Goal: Information Seeking & Learning: Compare options

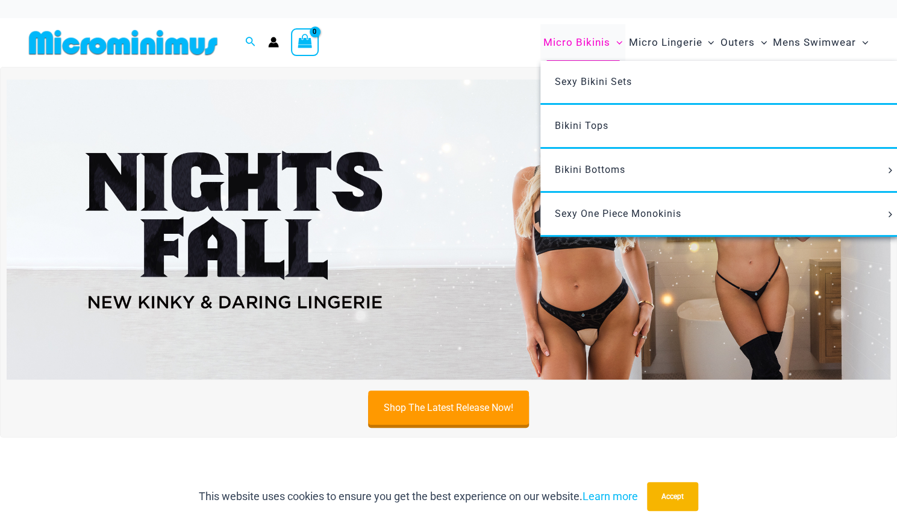
click at [574, 38] on span "Micro Bikinis" at bounding box center [576, 42] width 67 height 31
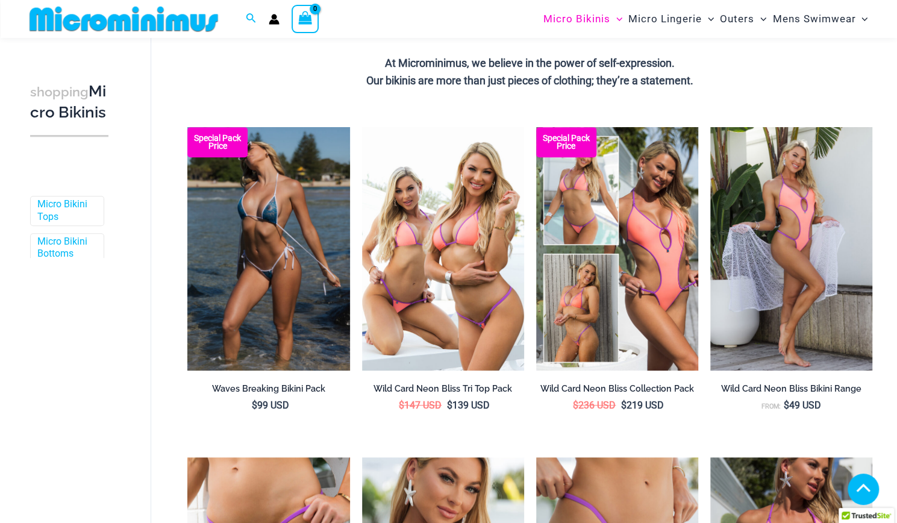
scroll to position [478, 0]
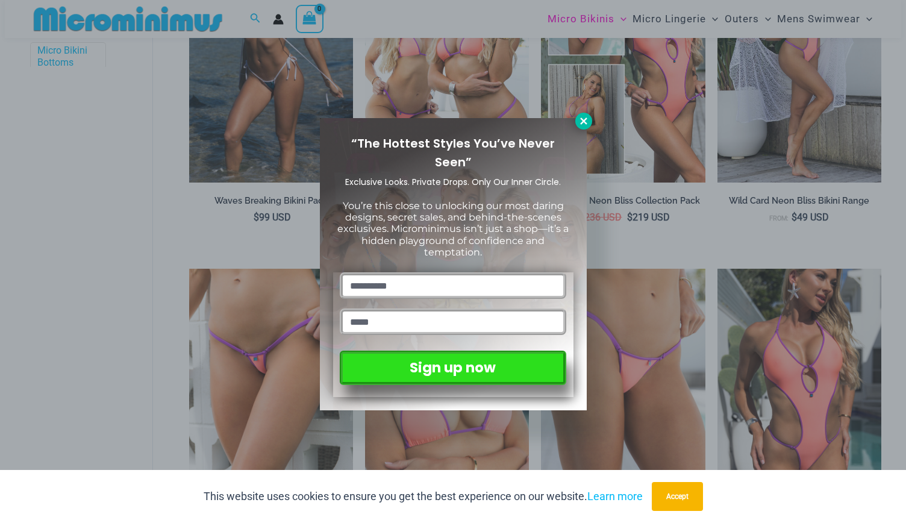
click at [583, 120] on icon at bounding box center [583, 120] width 7 height 7
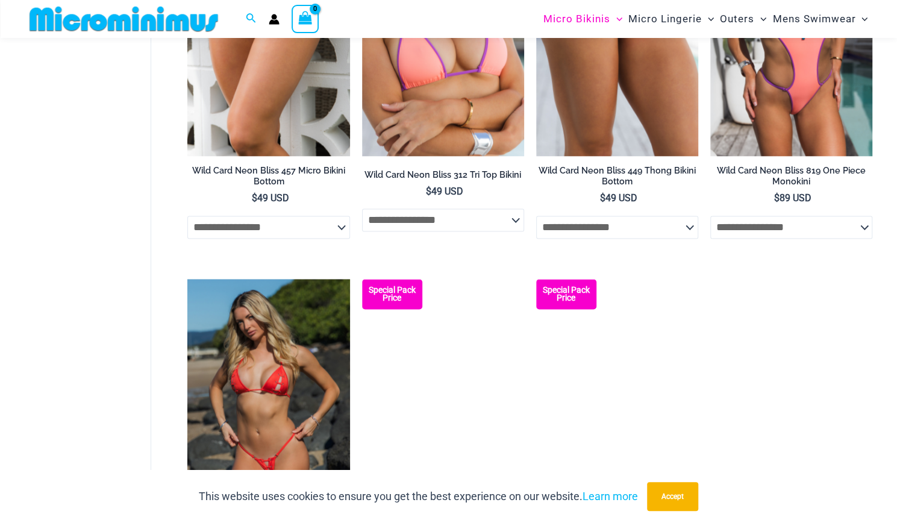
scroll to position [606, 0]
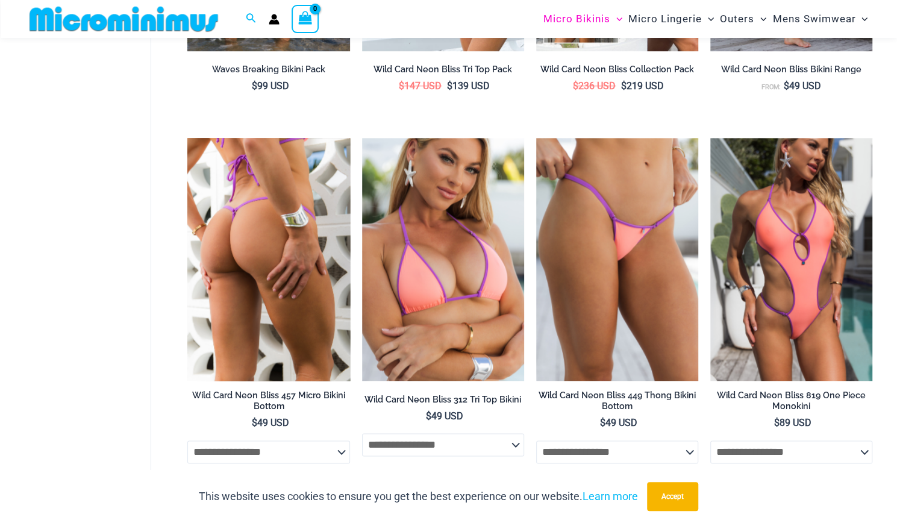
click at [233, 224] on img at bounding box center [268, 259] width 162 height 243
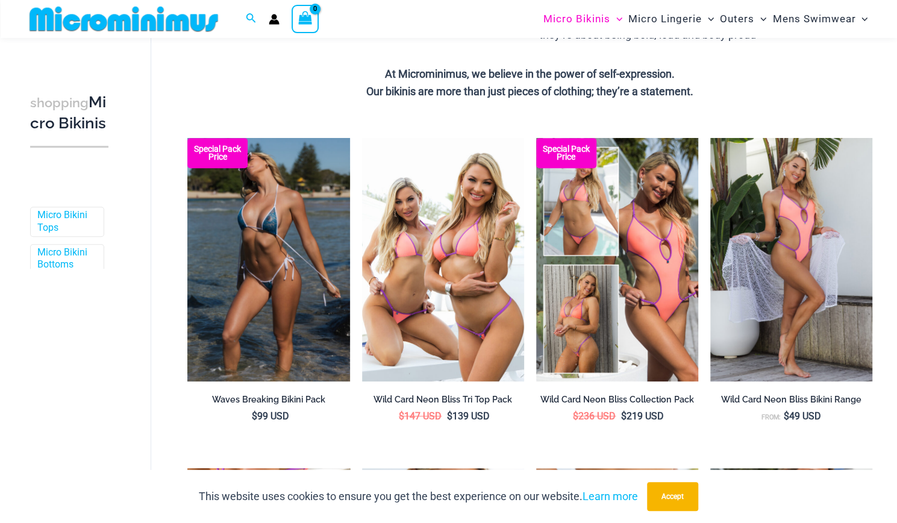
scroll to position [275, 0]
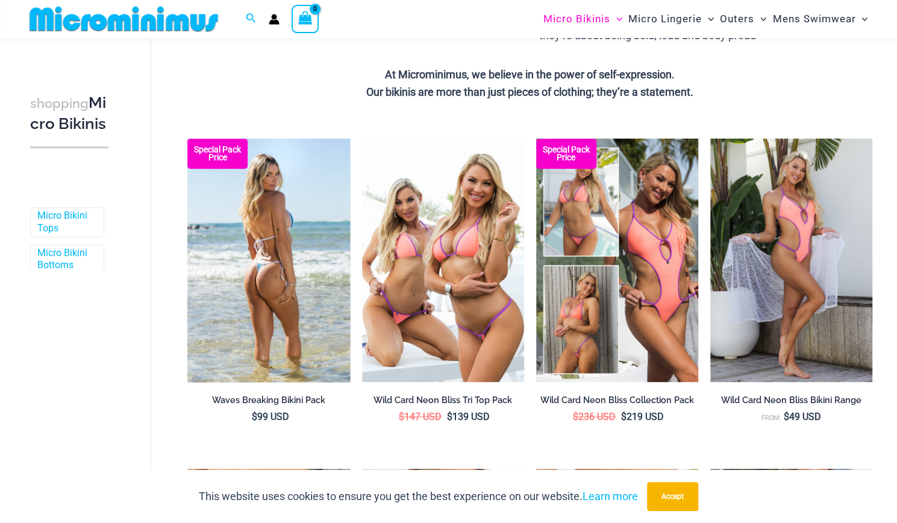
click at [249, 227] on img at bounding box center [268, 260] width 162 height 243
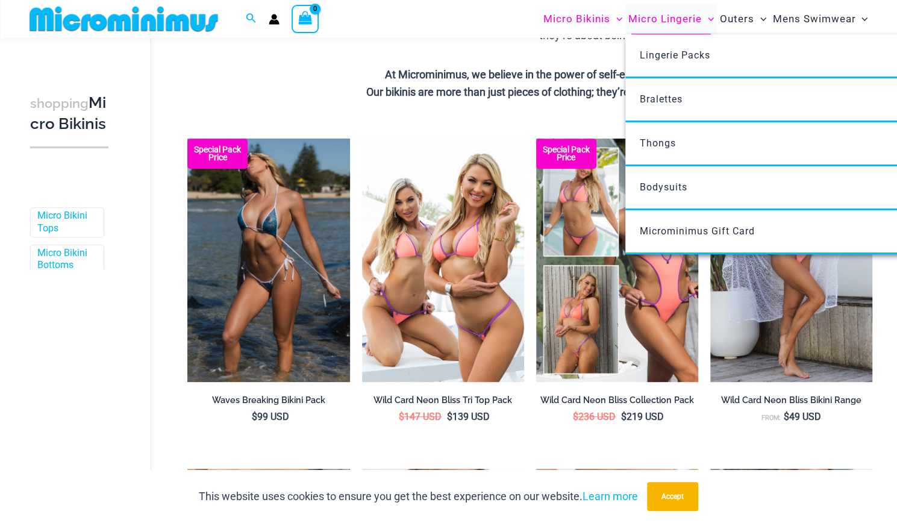
click at [663, 17] on span "Micro Lingerie" at bounding box center [664, 19] width 73 height 31
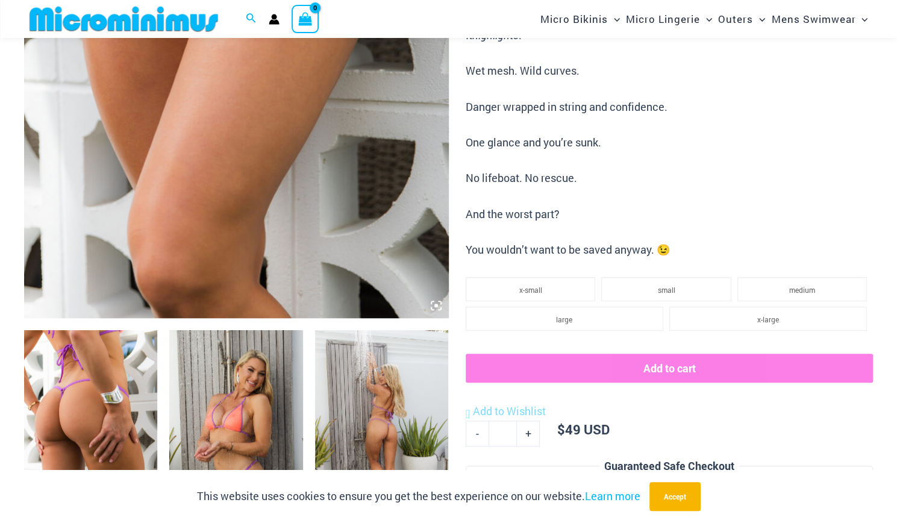
scroll to position [429, 0]
click at [435, 305] on icon at bounding box center [436, 305] width 4 height 4
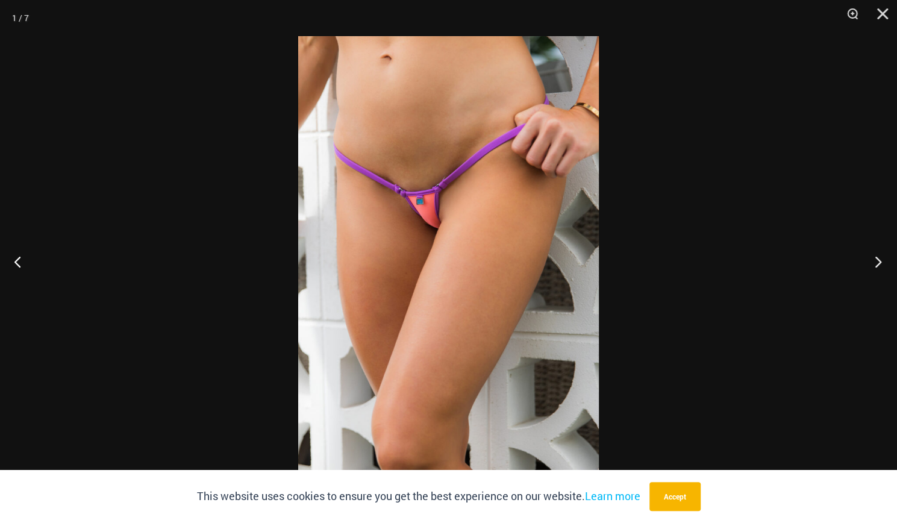
click at [878, 263] on button "Next" at bounding box center [874, 261] width 45 height 60
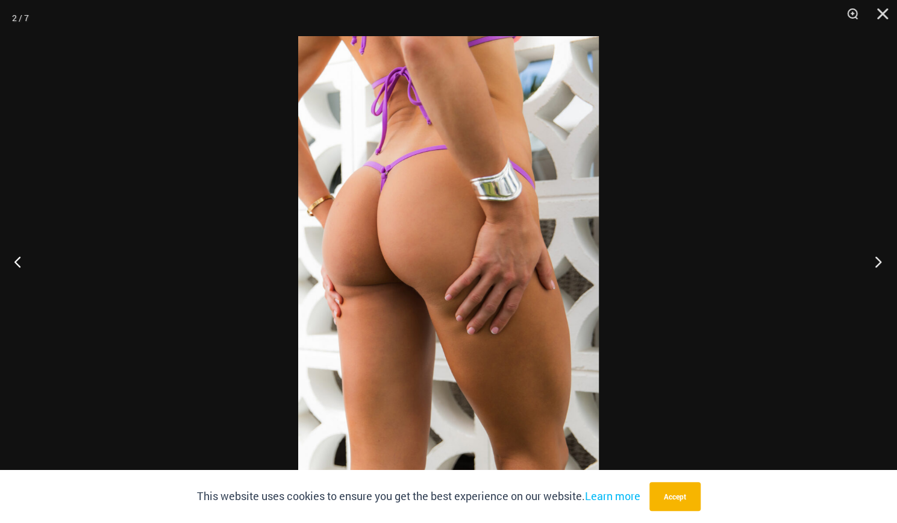
click at [878, 263] on button "Next" at bounding box center [874, 261] width 45 height 60
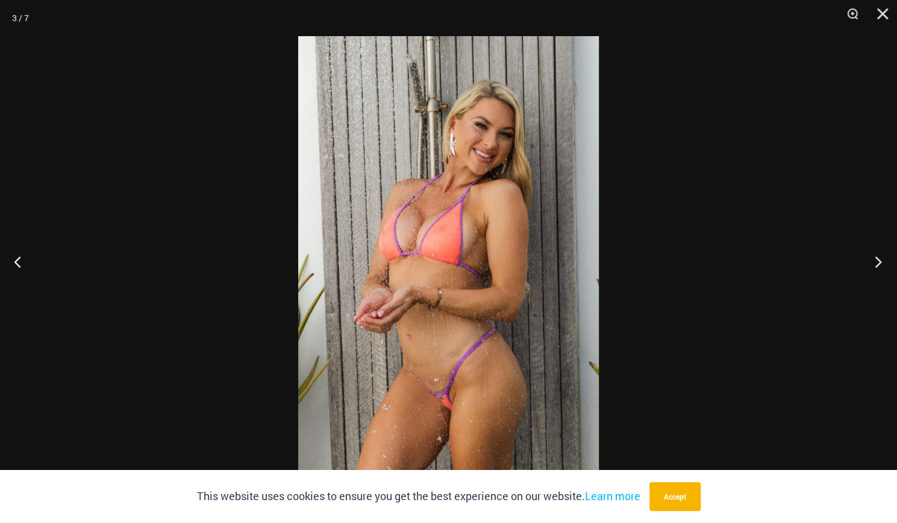
click at [878, 263] on button "Next" at bounding box center [874, 261] width 45 height 60
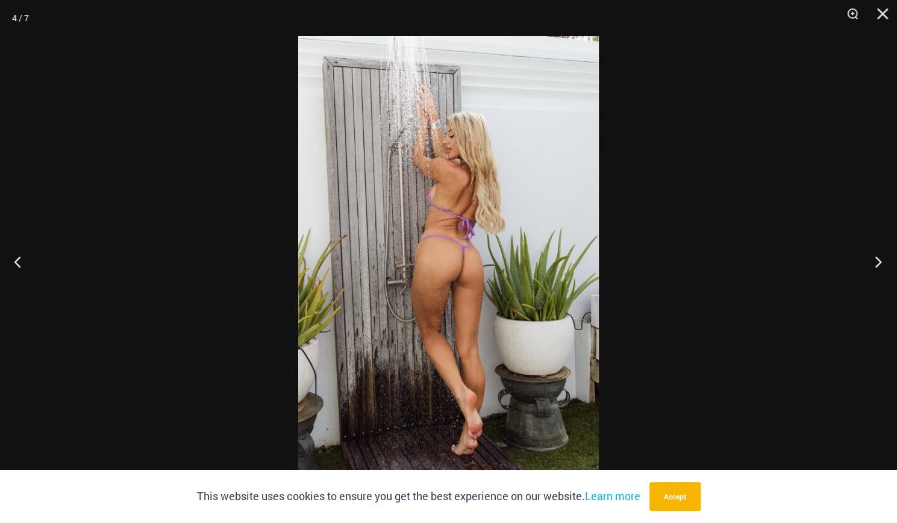
click at [878, 263] on button "Next" at bounding box center [874, 261] width 45 height 60
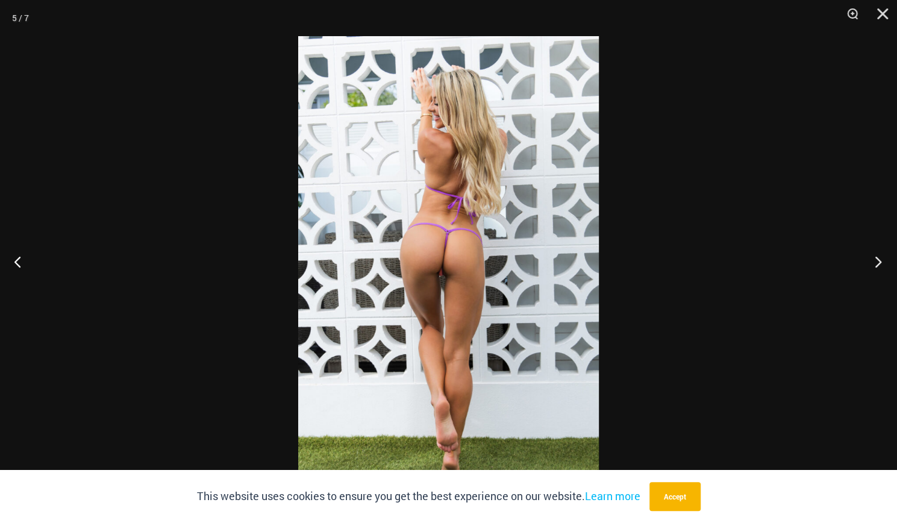
click at [878, 263] on button "Next" at bounding box center [874, 261] width 45 height 60
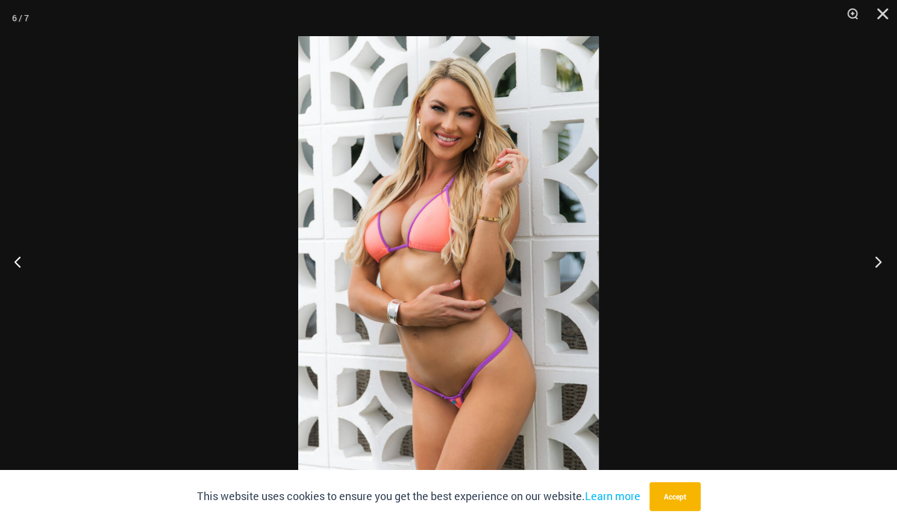
click at [878, 263] on button "Next" at bounding box center [874, 261] width 45 height 60
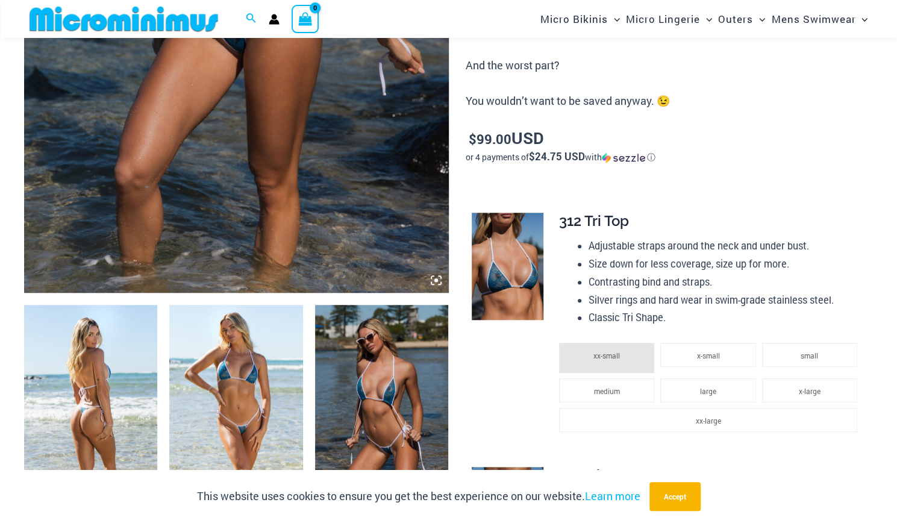
scroll to position [444, 0]
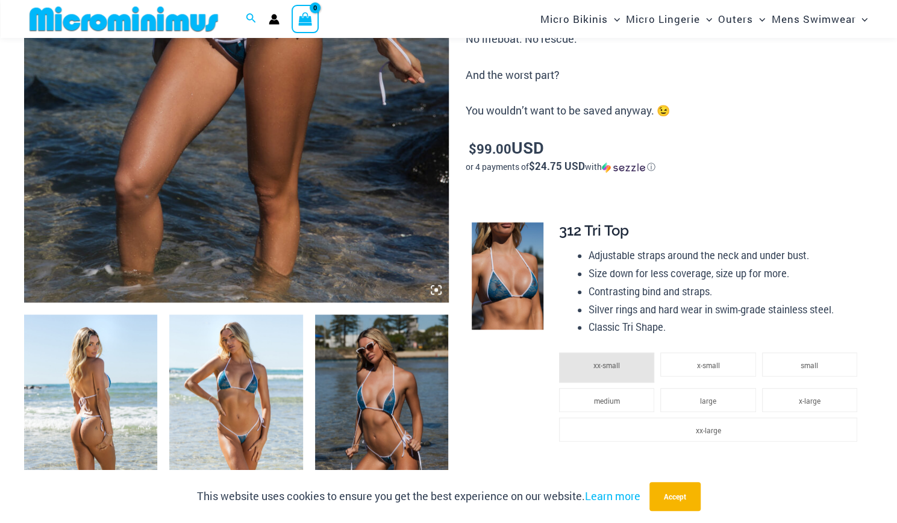
click at [436, 288] on icon at bounding box center [436, 290] width 4 height 4
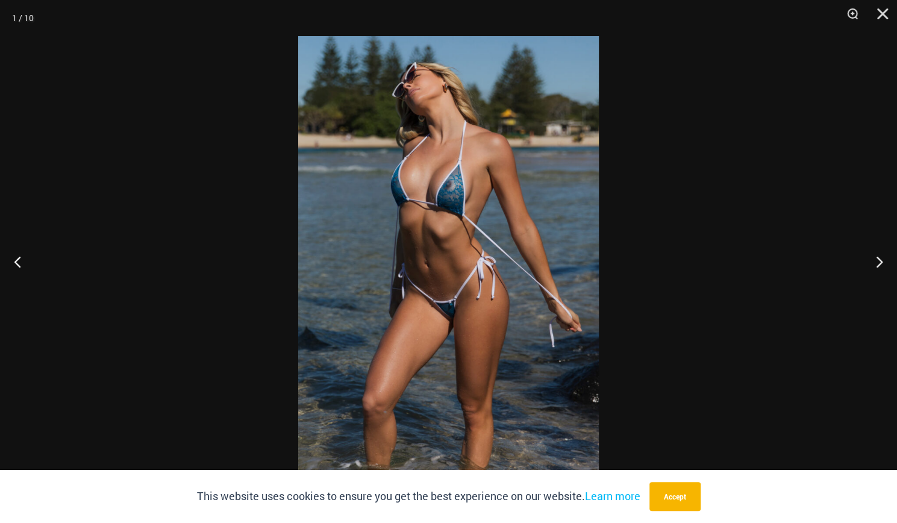
click at [427, 224] on img at bounding box center [448, 261] width 301 height 451
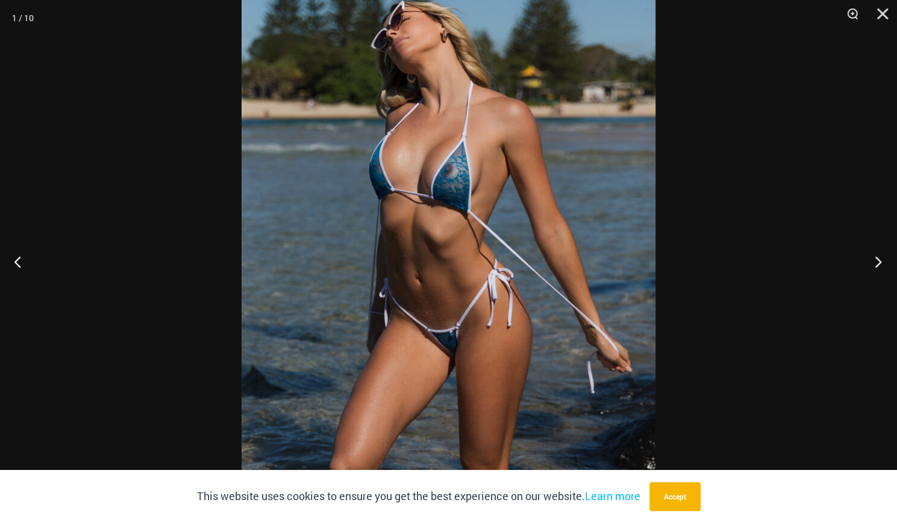
click at [878, 249] on button "Next" at bounding box center [874, 261] width 45 height 60
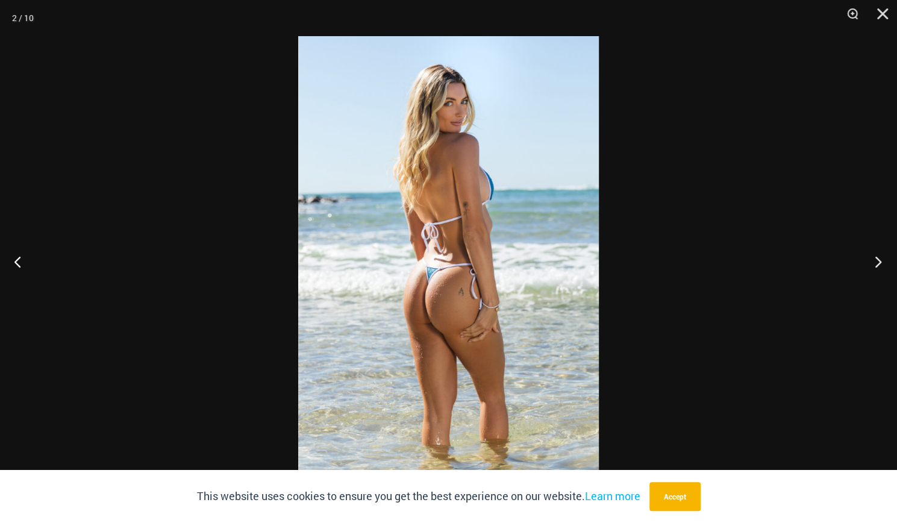
click at [878, 249] on button "Next" at bounding box center [874, 261] width 45 height 60
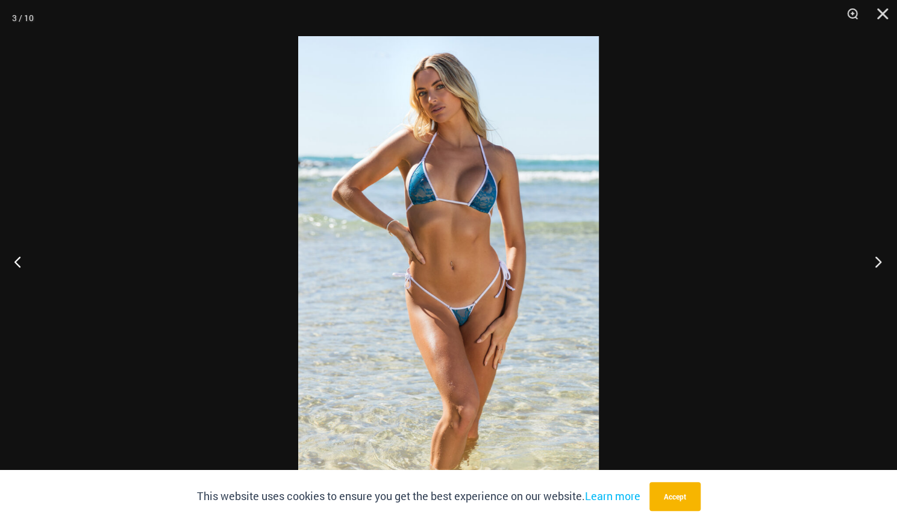
click at [878, 249] on button "Next" at bounding box center [874, 261] width 45 height 60
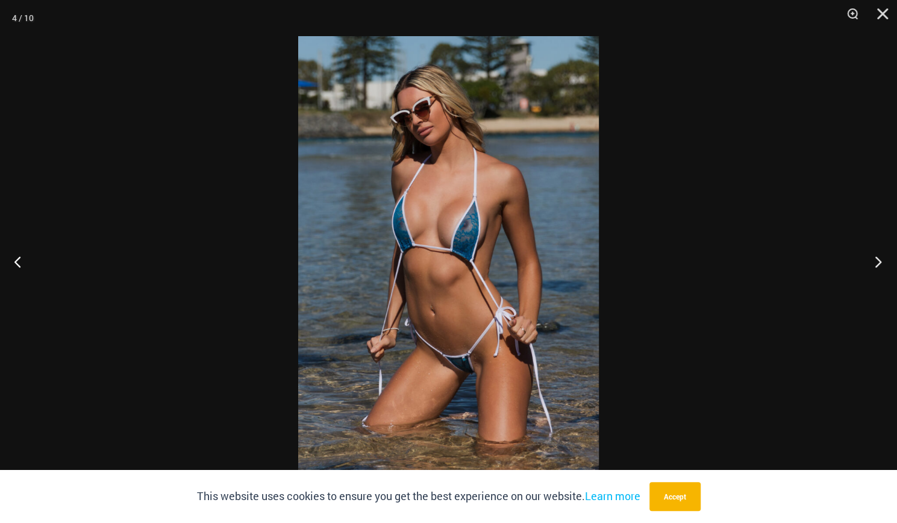
click at [878, 249] on button "Next" at bounding box center [874, 261] width 45 height 60
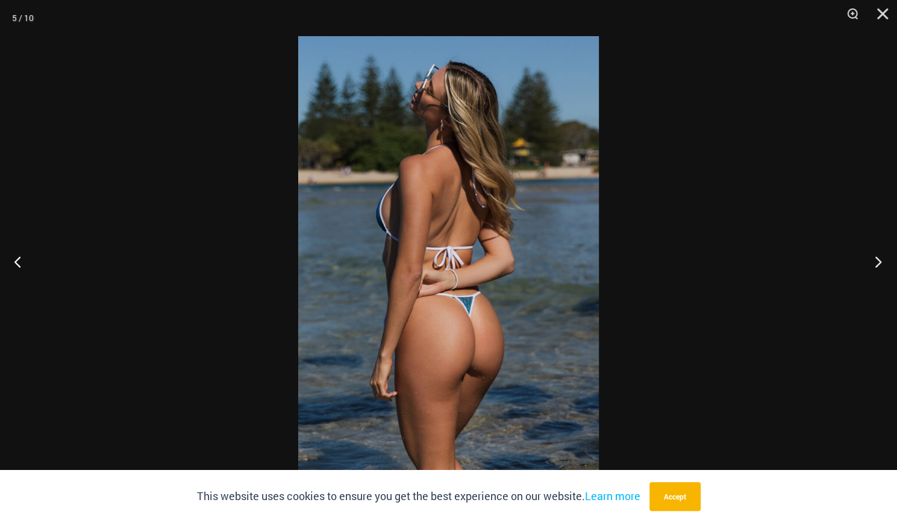
click at [878, 249] on button "Next" at bounding box center [874, 261] width 45 height 60
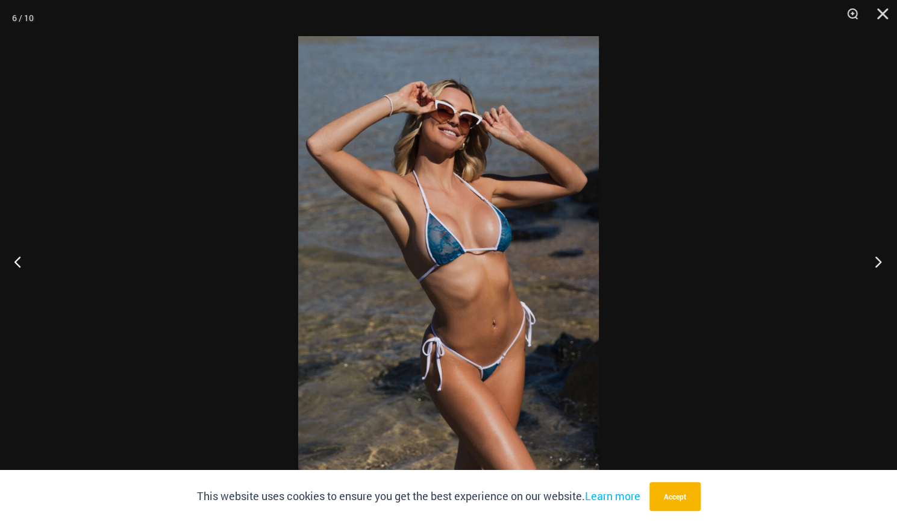
click at [878, 249] on button "Next" at bounding box center [874, 261] width 45 height 60
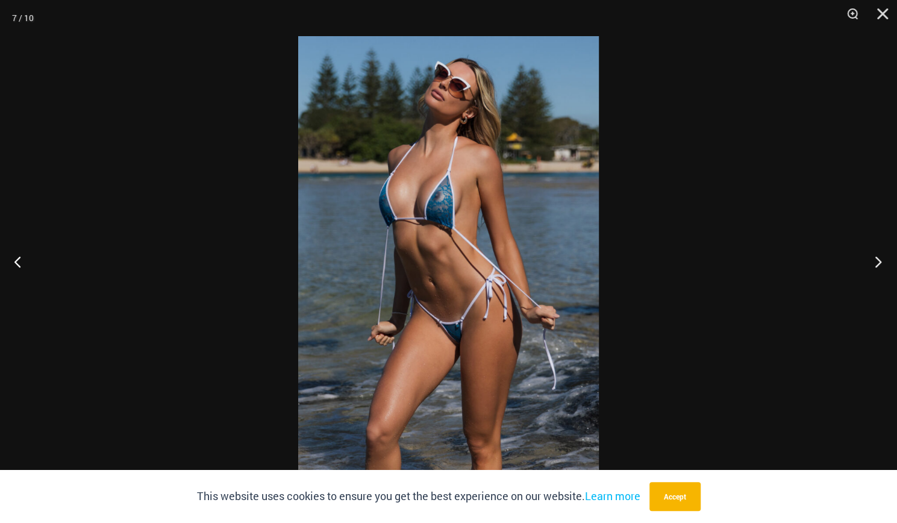
click at [878, 249] on button "Next" at bounding box center [874, 261] width 45 height 60
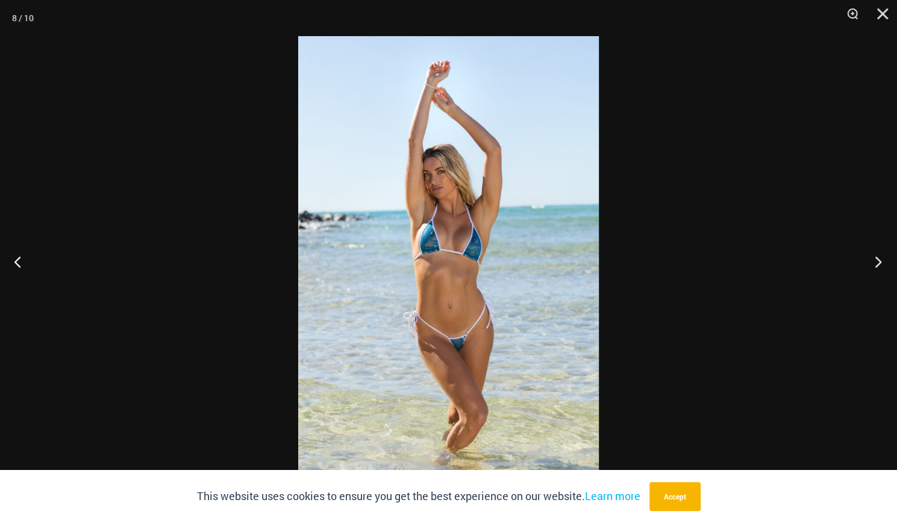
click at [878, 249] on button "Next" at bounding box center [874, 261] width 45 height 60
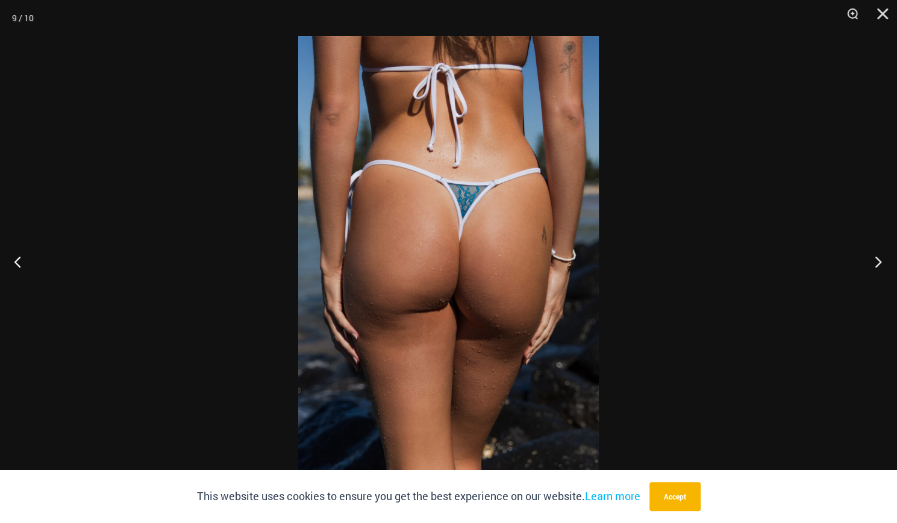
click at [878, 249] on button "Next" at bounding box center [874, 261] width 45 height 60
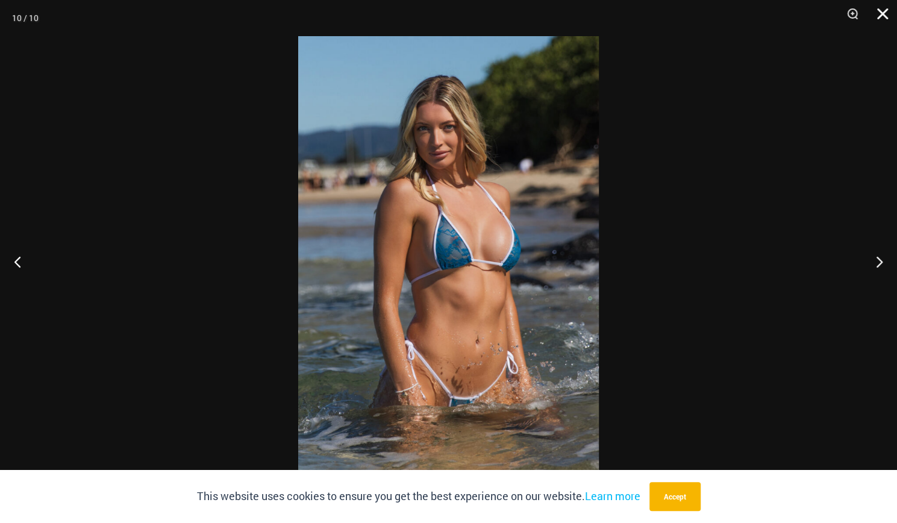
click at [884, 13] on button "Close" at bounding box center [878, 18] width 30 height 36
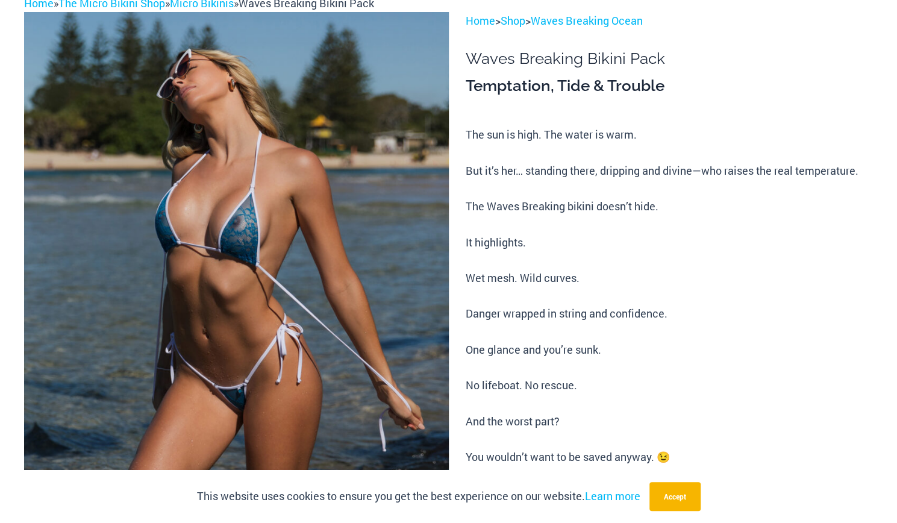
scroll to position [0, 0]
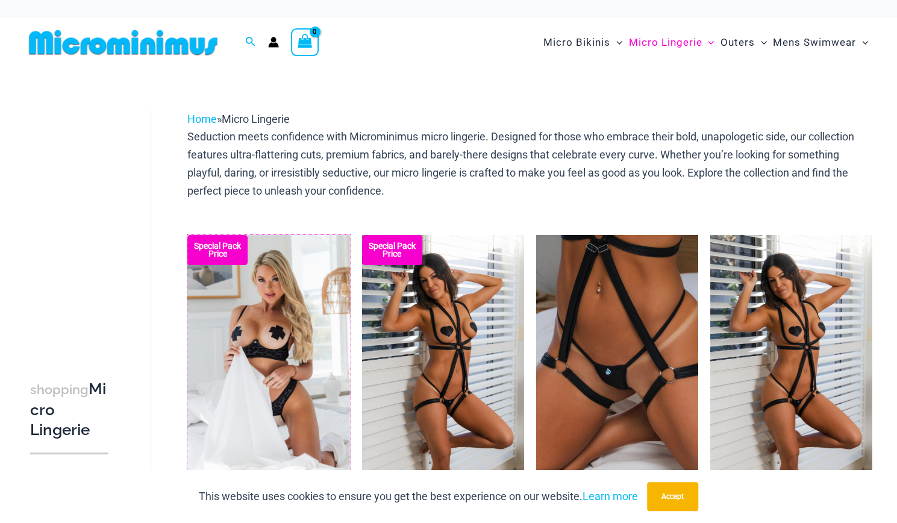
click at [187, 235] on img at bounding box center [187, 235] width 0 height 0
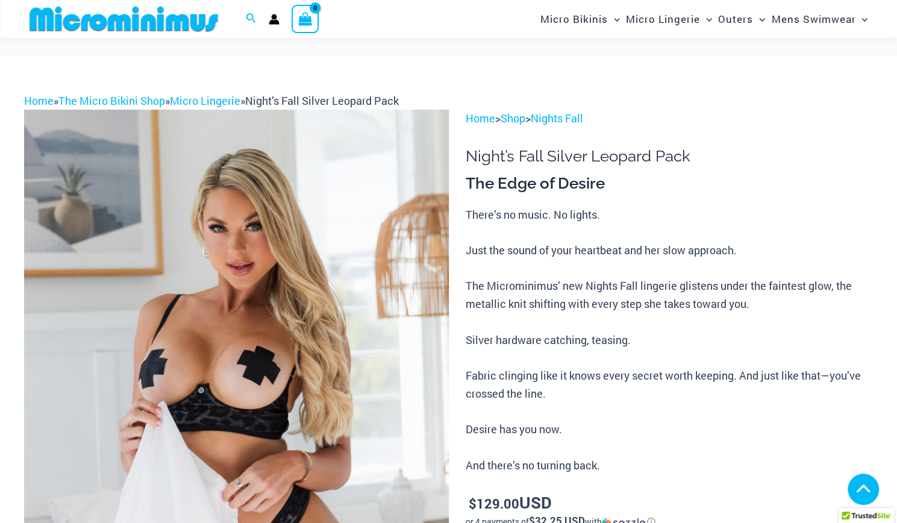
scroll to position [275, 0]
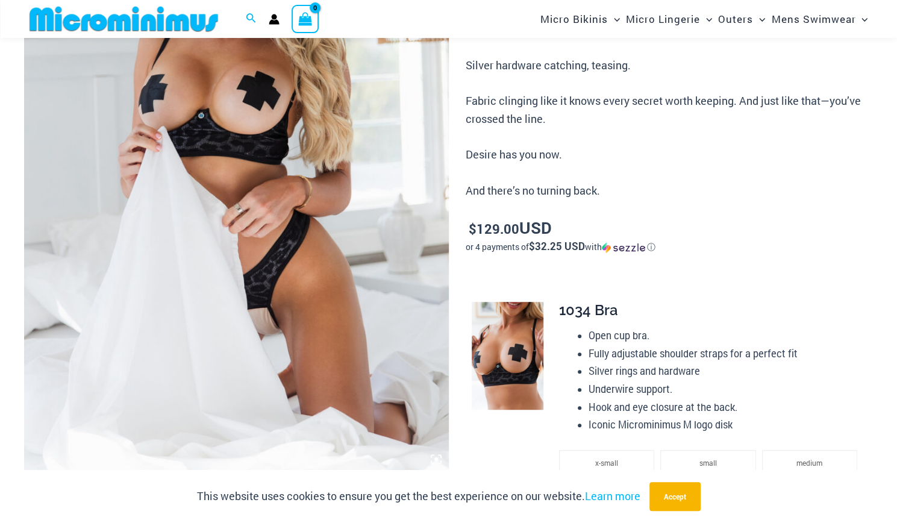
click at [435, 458] on icon at bounding box center [436, 459] width 4 height 4
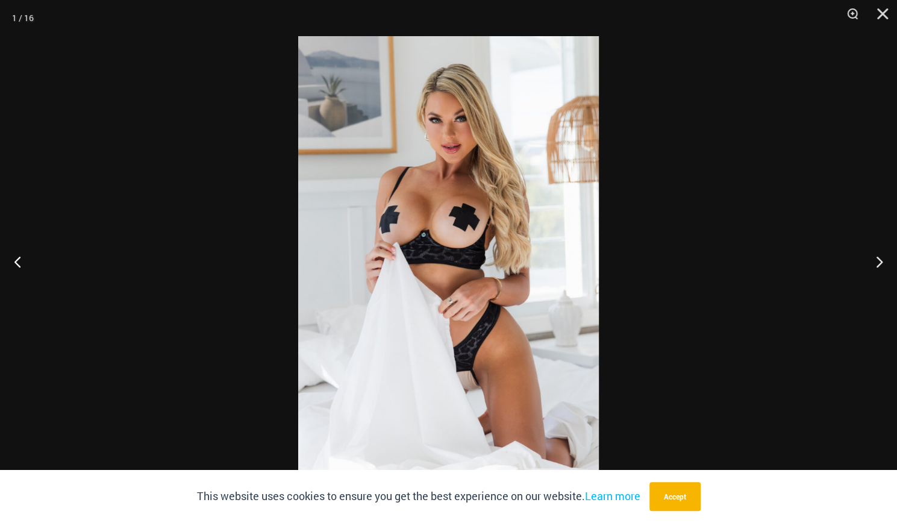
click at [488, 233] on img at bounding box center [448, 261] width 301 height 451
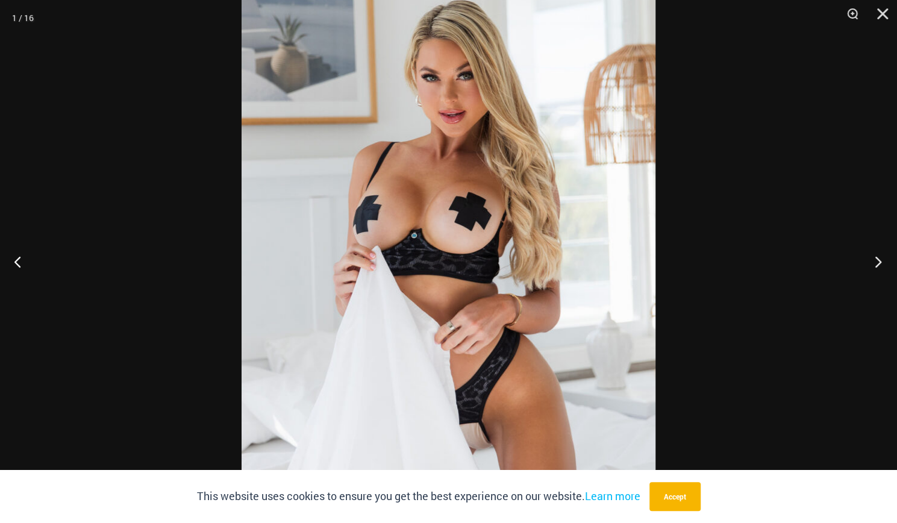
click at [877, 258] on button "Next" at bounding box center [874, 261] width 45 height 60
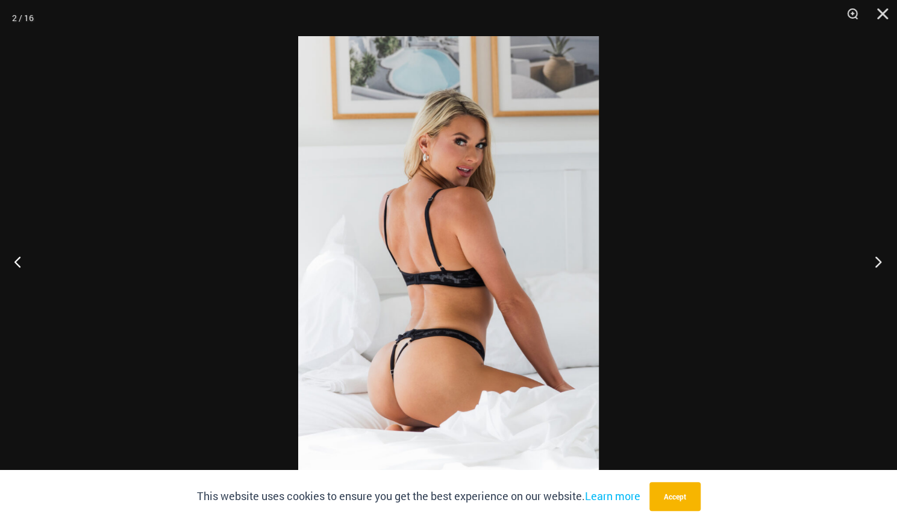
click at [877, 258] on button "Next" at bounding box center [874, 261] width 45 height 60
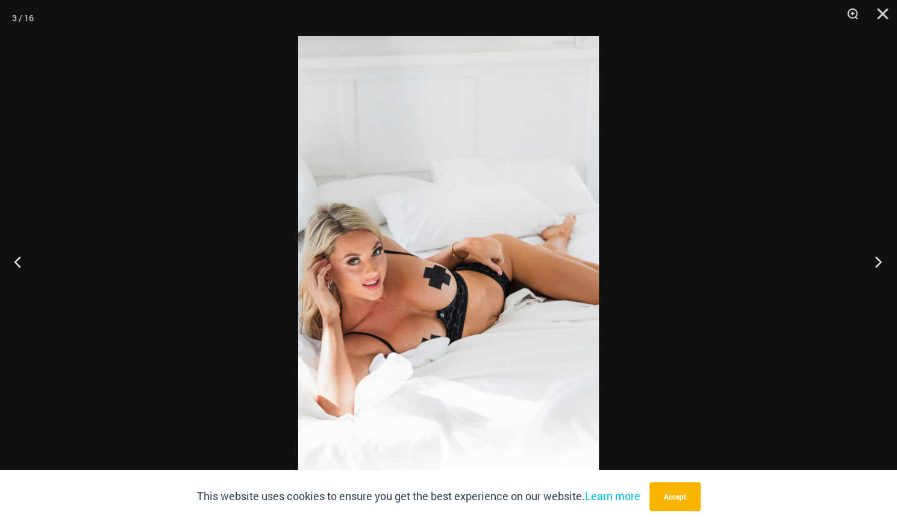
click at [877, 258] on button "Next" at bounding box center [874, 261] width 45 height 60
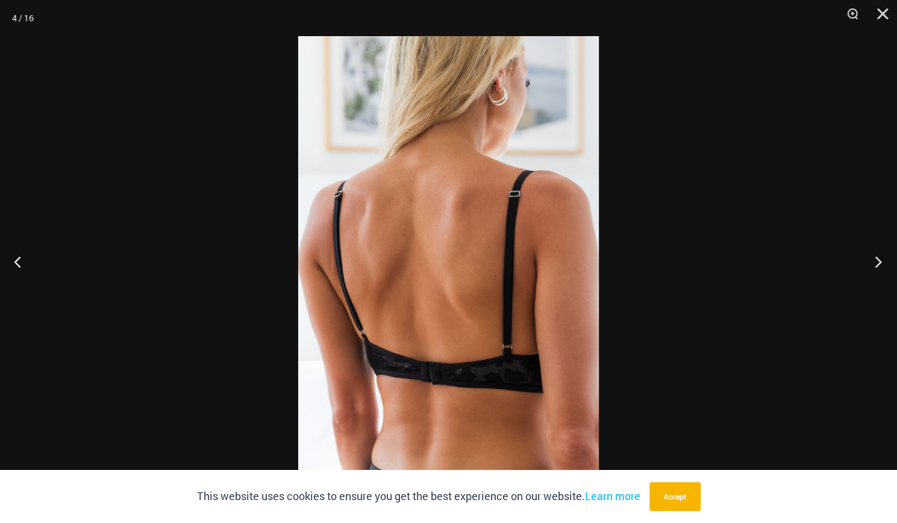
click at [877, 258] on button "Next" at bounding box center [874, 261] width 45 height 60
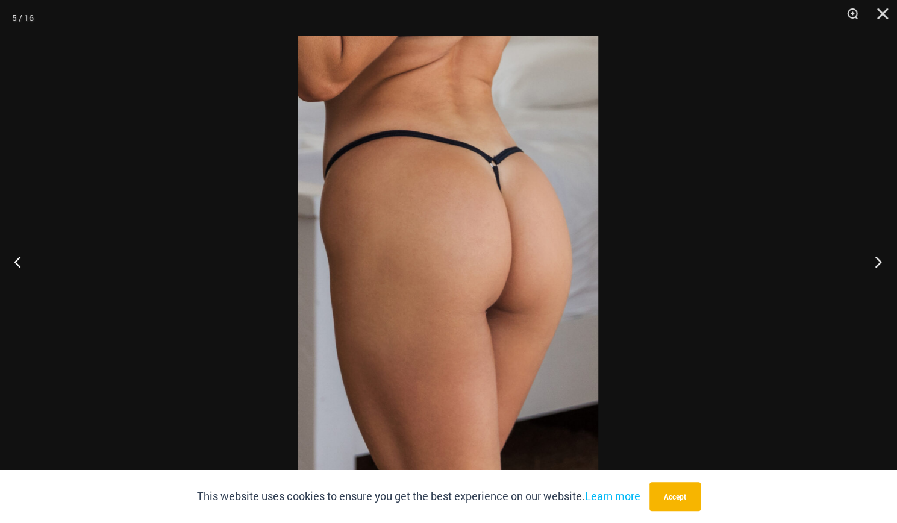
click at [877, 258] on button "Next" at bounding box center [874, 261] width 45 height 60
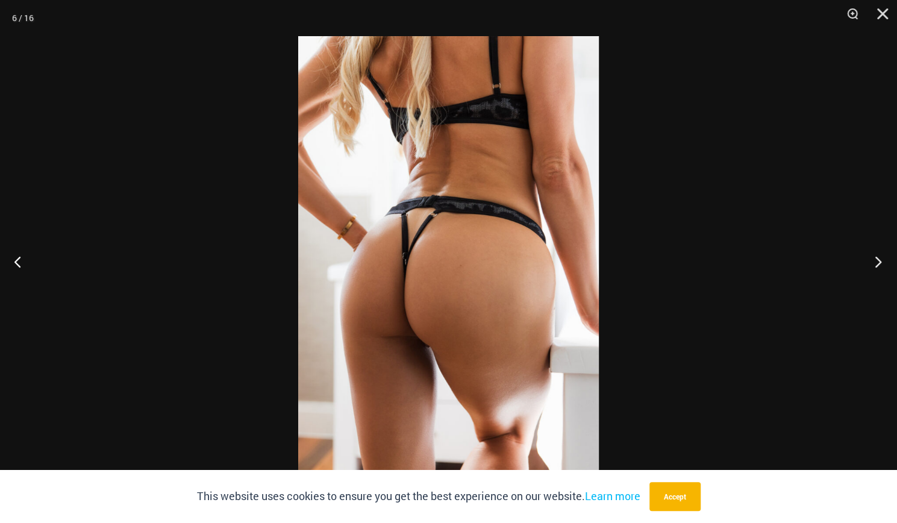
click at [877, 258] on button "Next" at bounding box center [874, 261] width 45 height 60
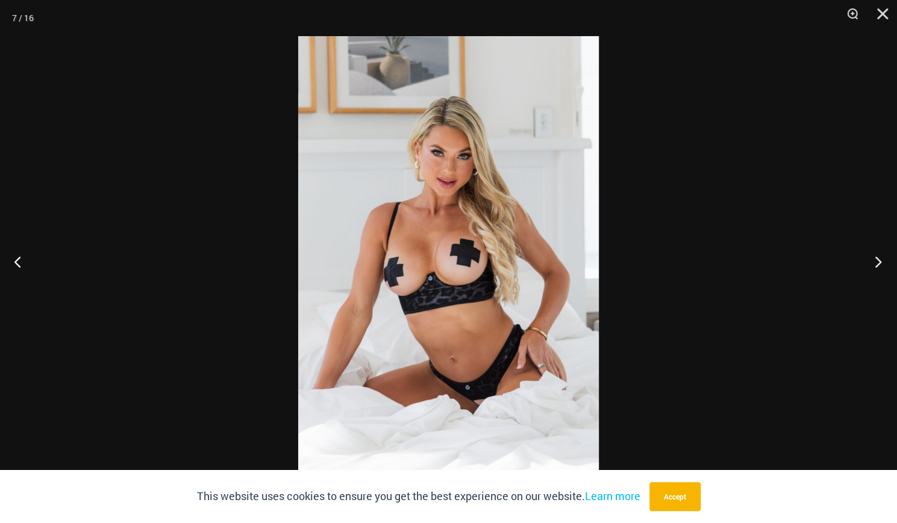
click at [877, 258] on button "Next" at bounding box center [874, 261] width 45 height 60
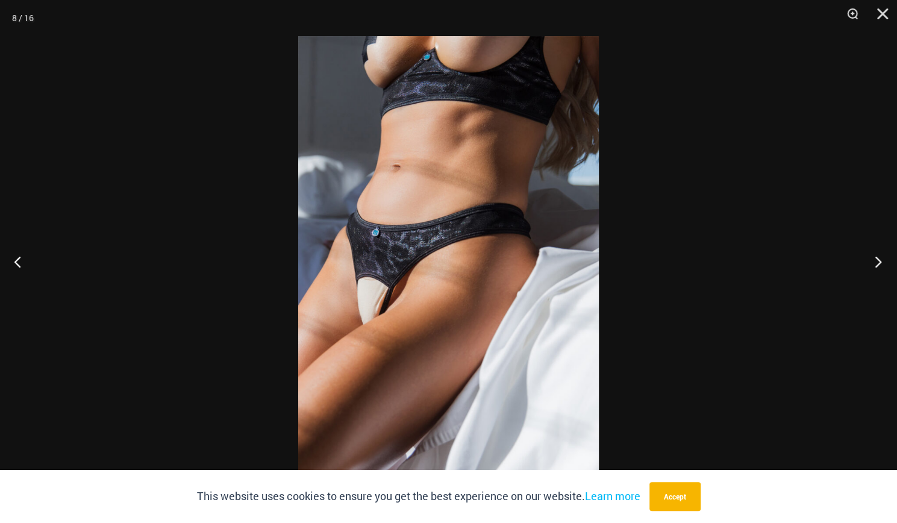
click at [877, 258] on button "Next" at bounding box center [874, 261] width 45 height 60
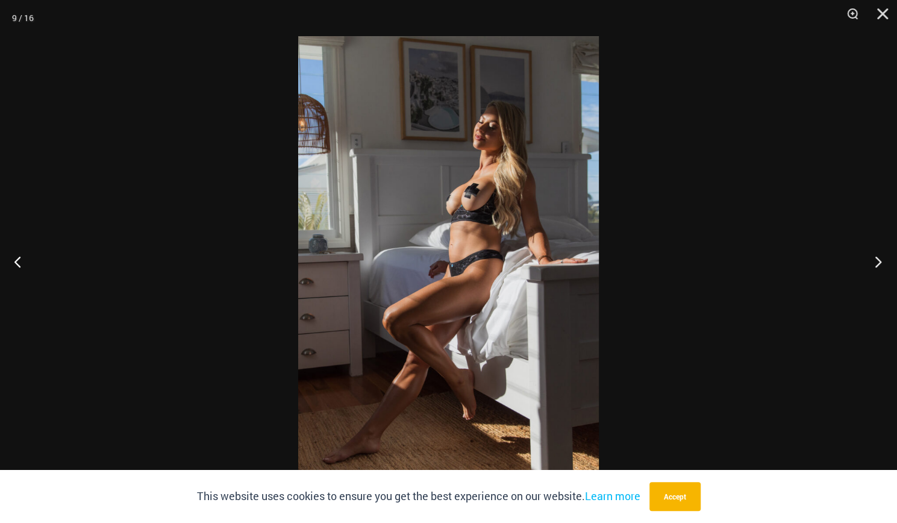
click at [877, 258] on button "Next" at bounding box center [874, 261] width 45 height 60
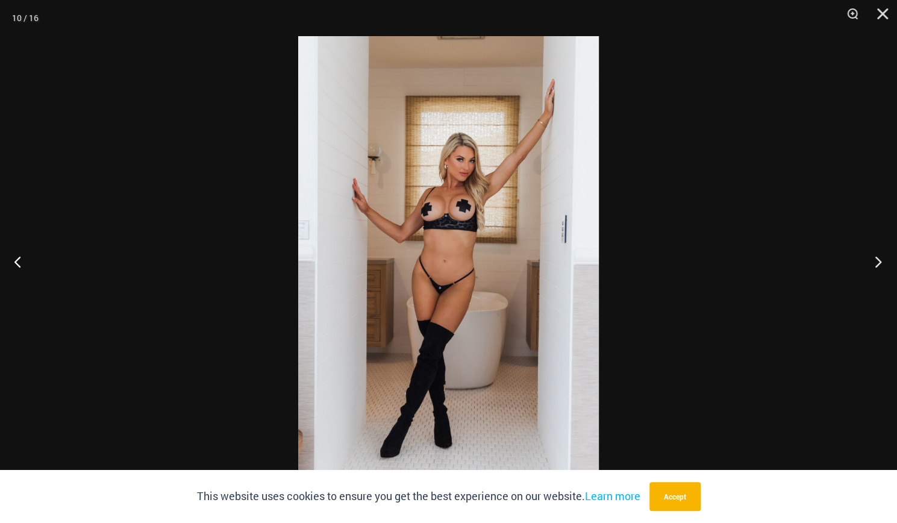
click at [877, 258] on button "Next" at bounding box center [874, 261] width 45 height 60
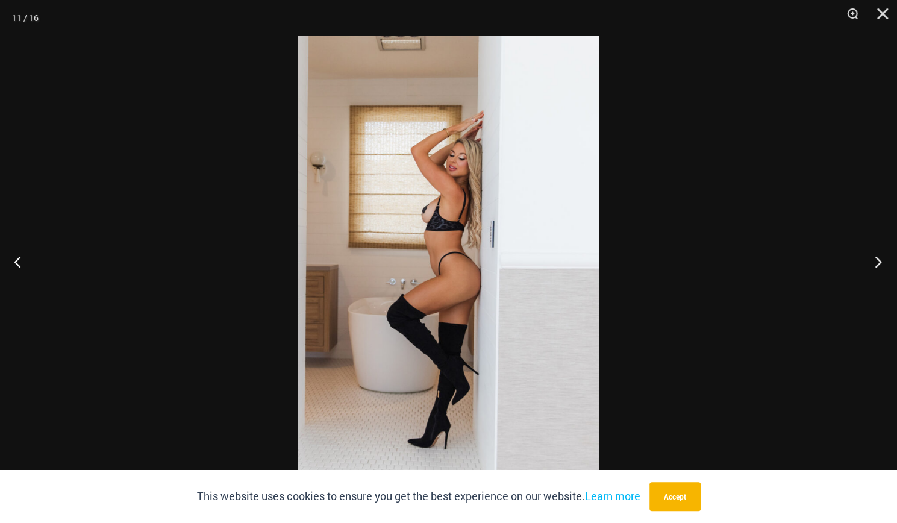
click at [877, 258] on button "Next" at bounding box center [874, 261] width 45 height 60
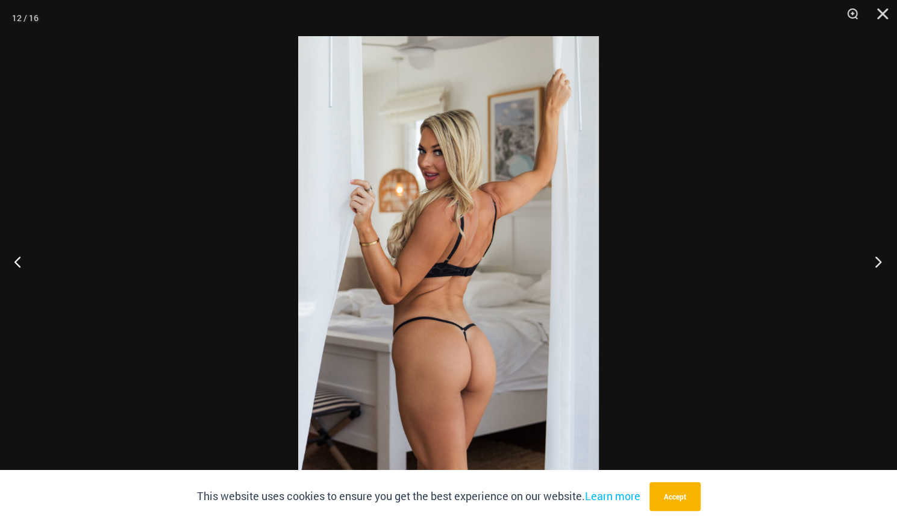
click at [877, 258] on button "Next" at bounding box center [874, 261] width 45 height 60
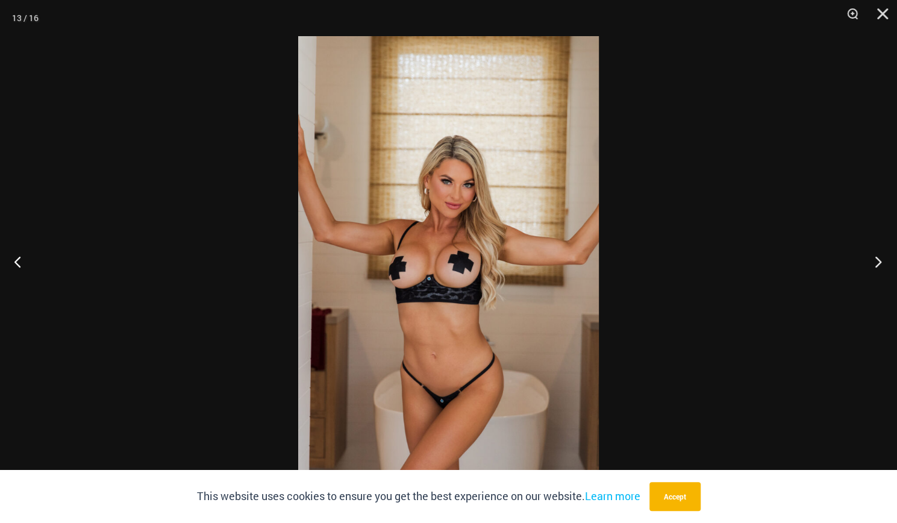
click at [877, 258] on button "Next" at bounding box center [874, 261] width 45 height 60
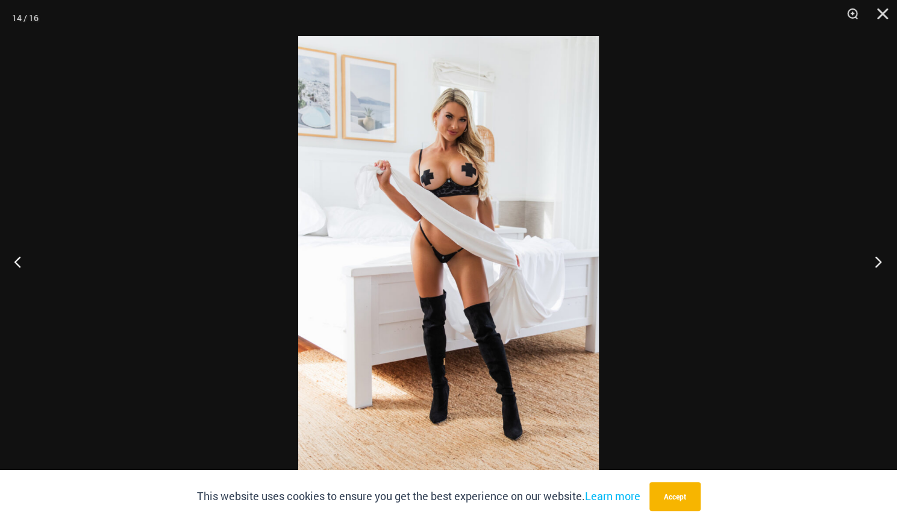
click at [877, 258] on button "Next" at bounding box center [874, 261] width 45 height 60
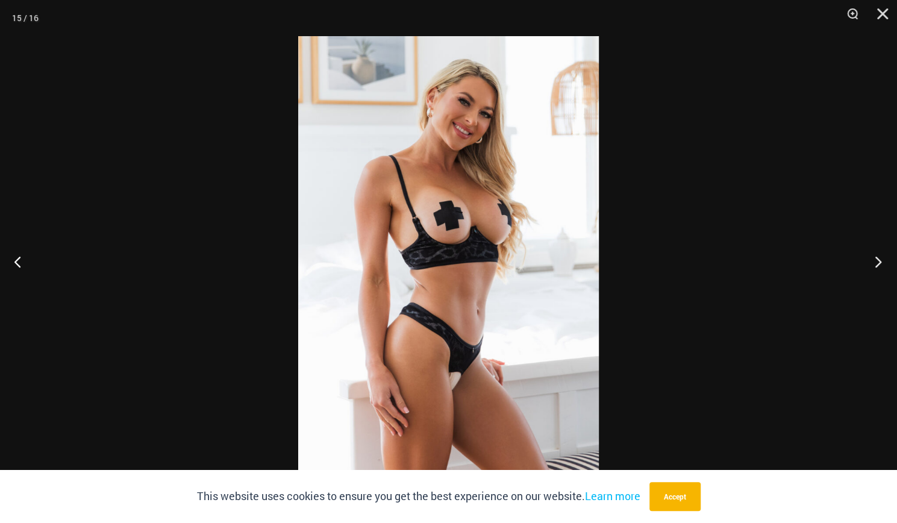
click at [877, 258] on button "Next" at bounding box center [874, 261] width 45 height 60
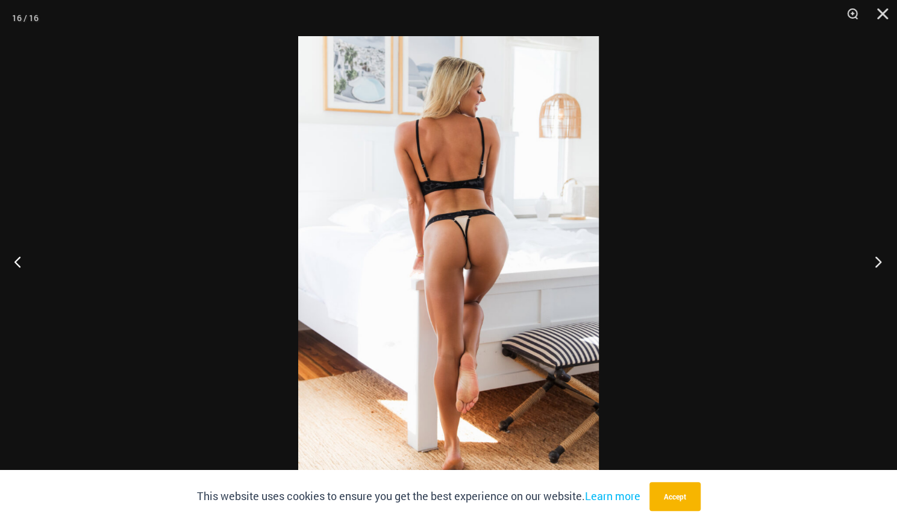
click at [877, 258] on button "Next" at bounding box center [874, 261] width 45 height 60
